Goal: Information Seeking & Learning: Check status

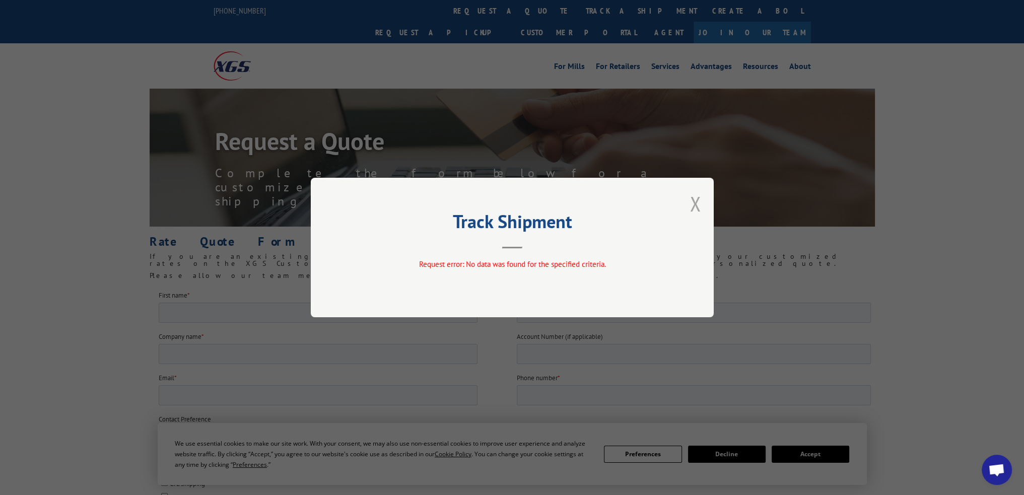
click at [694, 207] on button "Close modal" at bounding box center [695, 203] width 11 height 27
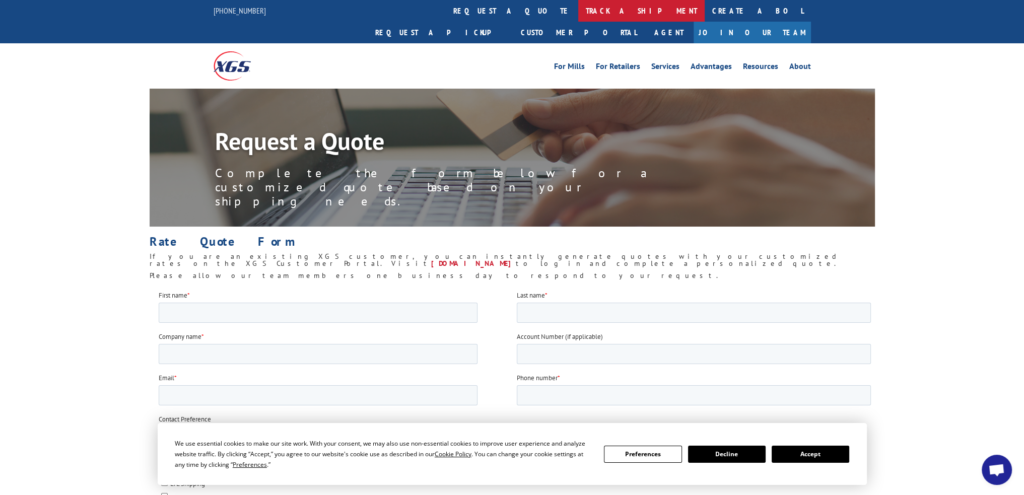
click at [578, 8] on link "track a shipment" at bounding box center [641, 11] width 126 height 22
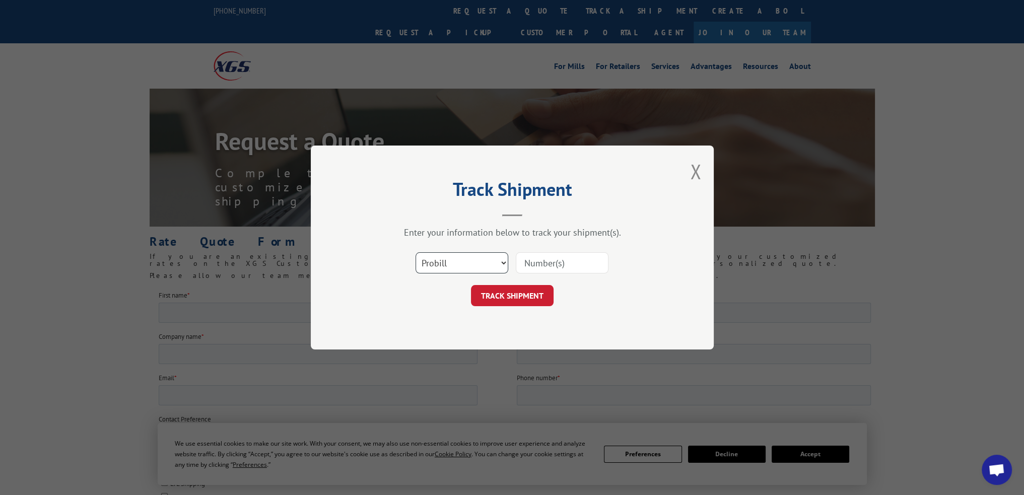
click at [476, 267] on select "Select category... Probill BOL PO" at bounding box center [462, 262] width 93 height 21
select select "po"
click at [416, 252] on select "Select category... Probill BOL PO" at bounding box center [462, 262] width 93 height 21
paste input "77506272"
type input "77506272"
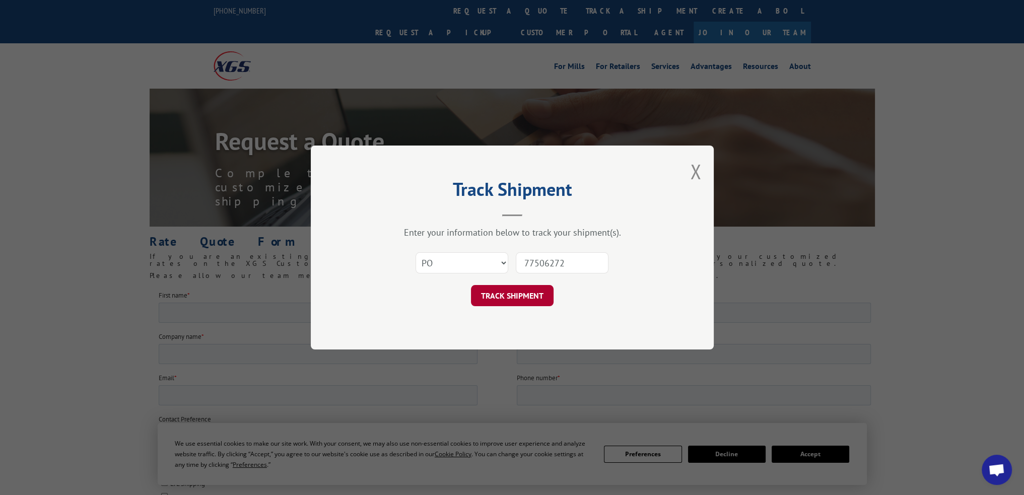
click at [522, 298] on button "TRACK SHIPMENT" at bounding box center [512, 295] width 83 height 21
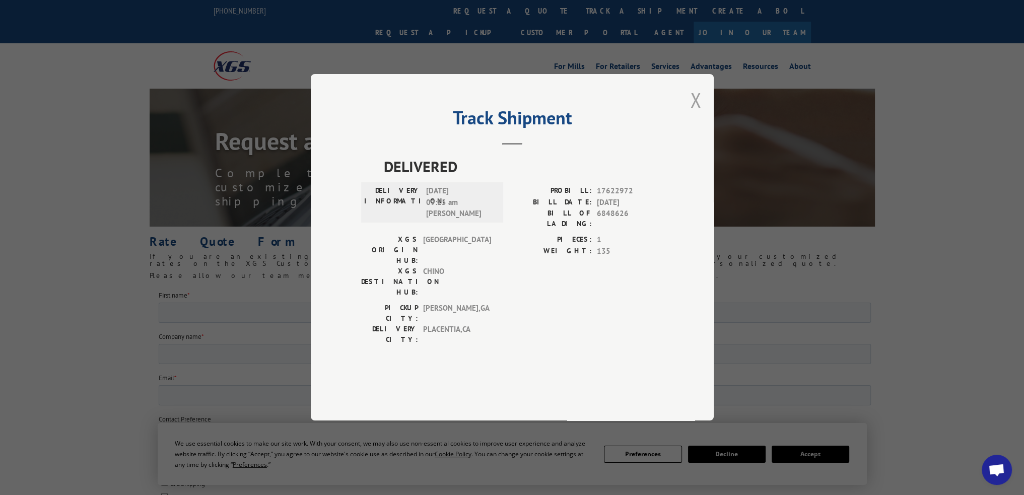
click at [692, 113] on button "Close modal" at bounding box center [695, 100] width 11 height 27
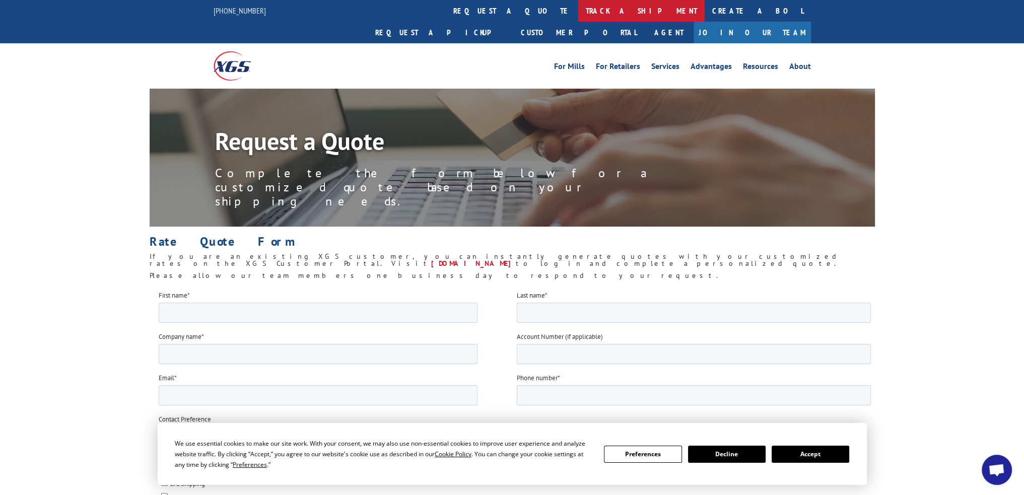
click at [578, 14] on link "track a shipment" at bounding box center [641, 11] width 126 height 22
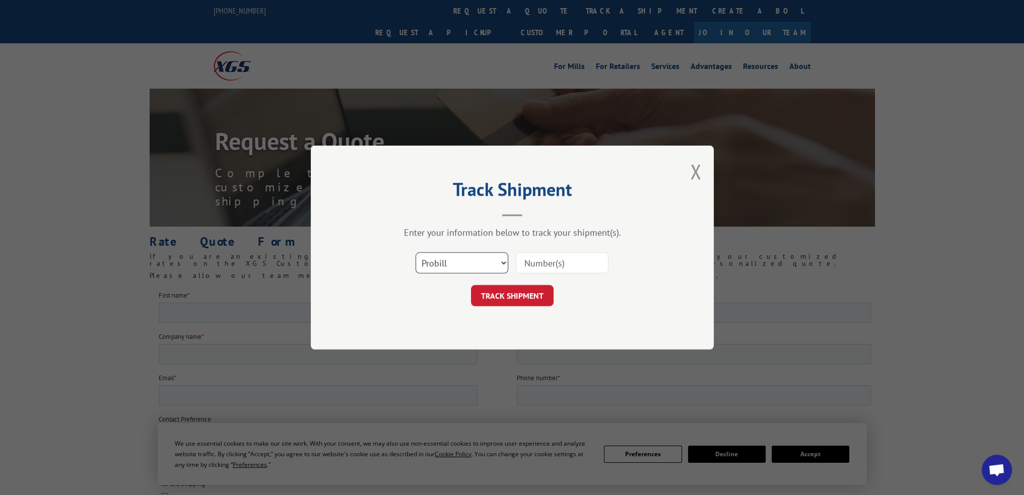
click at [464, 266] on select "Select category... Probill BOL PO" at bounding box center [462, 262] width 93 height 21
select select "po"
click at [416, 252] on select "Select category... Probill BOL PO" at bounding box center [462, 262] width 93 height 21
paste input "77506273"
type input "77506273"
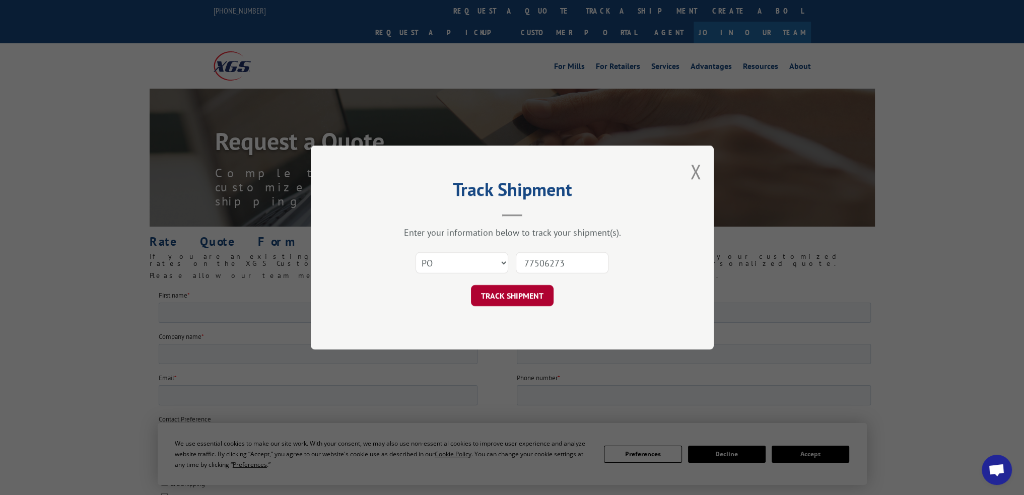
click at [529, 296] on button "TRACK SHIPMENT" at bounding box center [512, 295] width 83 height 21
